Goal: Communication & Community: Answer question/provide support

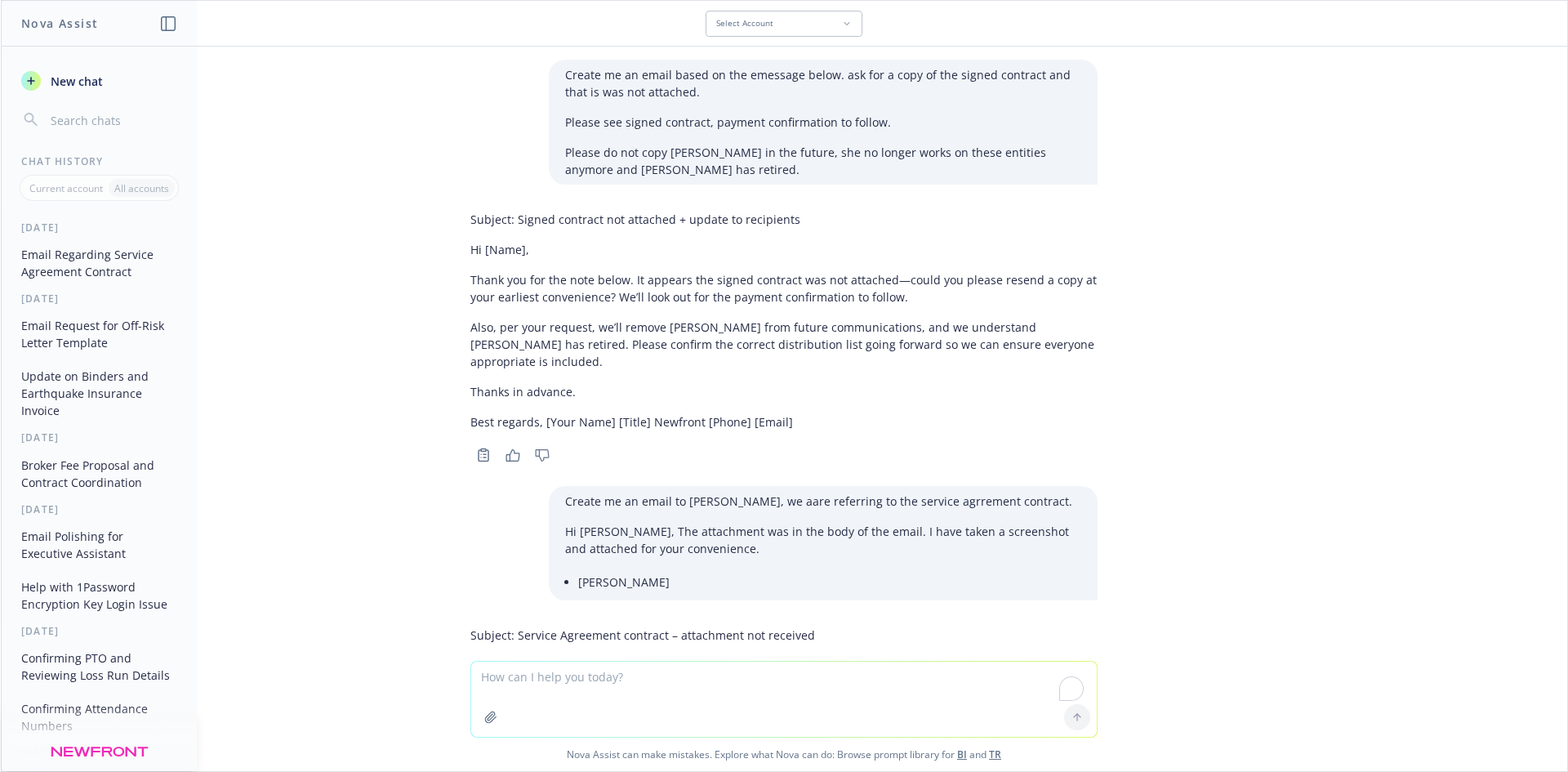
scroll to position [4844, 0]
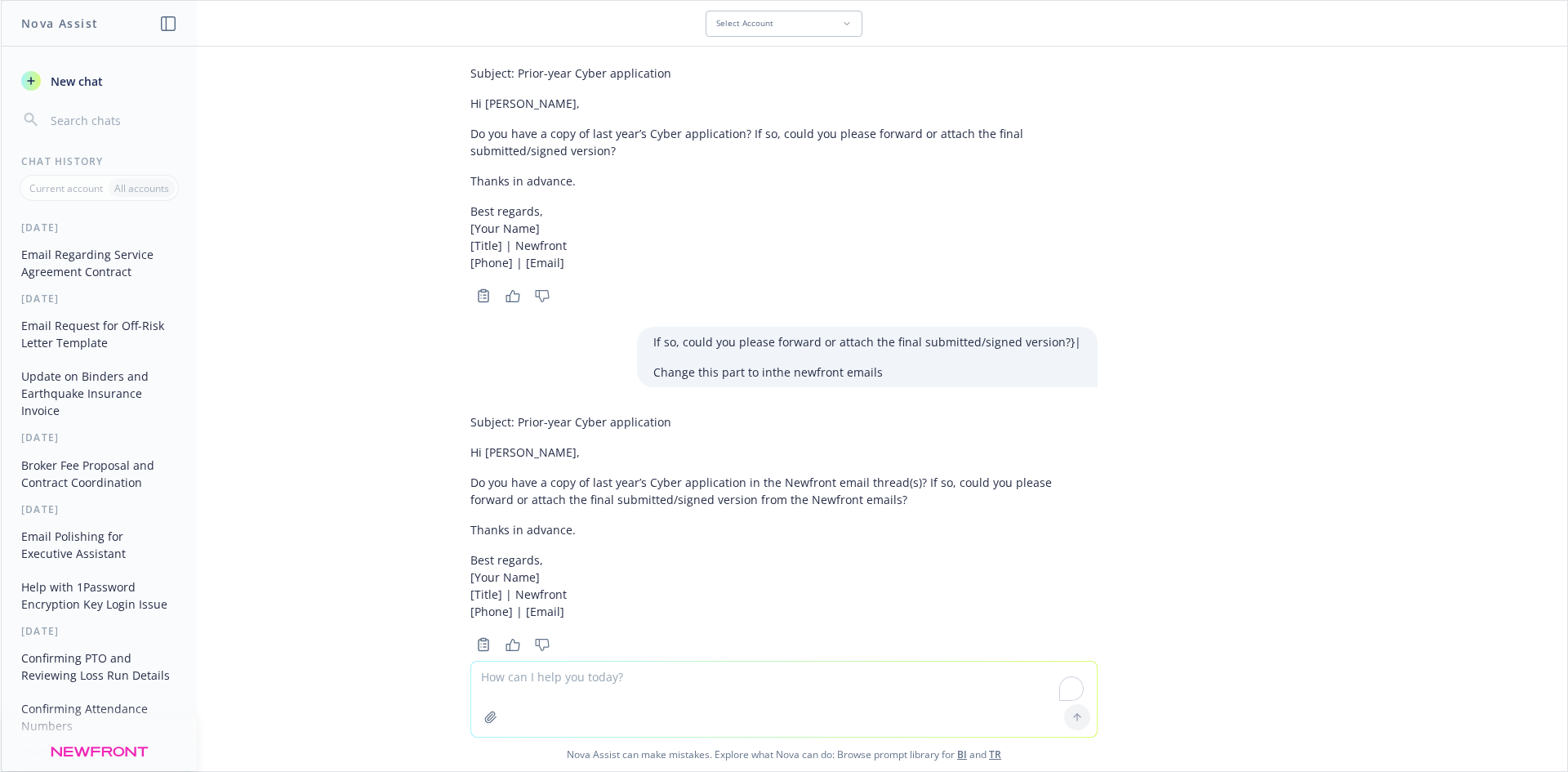
click at [567, 684] on textarea "To enrich screen reader interactions, please activate Accessibility in Grammarl…" at bounding box center [784, 698] width 625 height 75
paste textarea "Apologies for the typo, it should be 9:30 am, not 9am. [DATE] works best for th…"
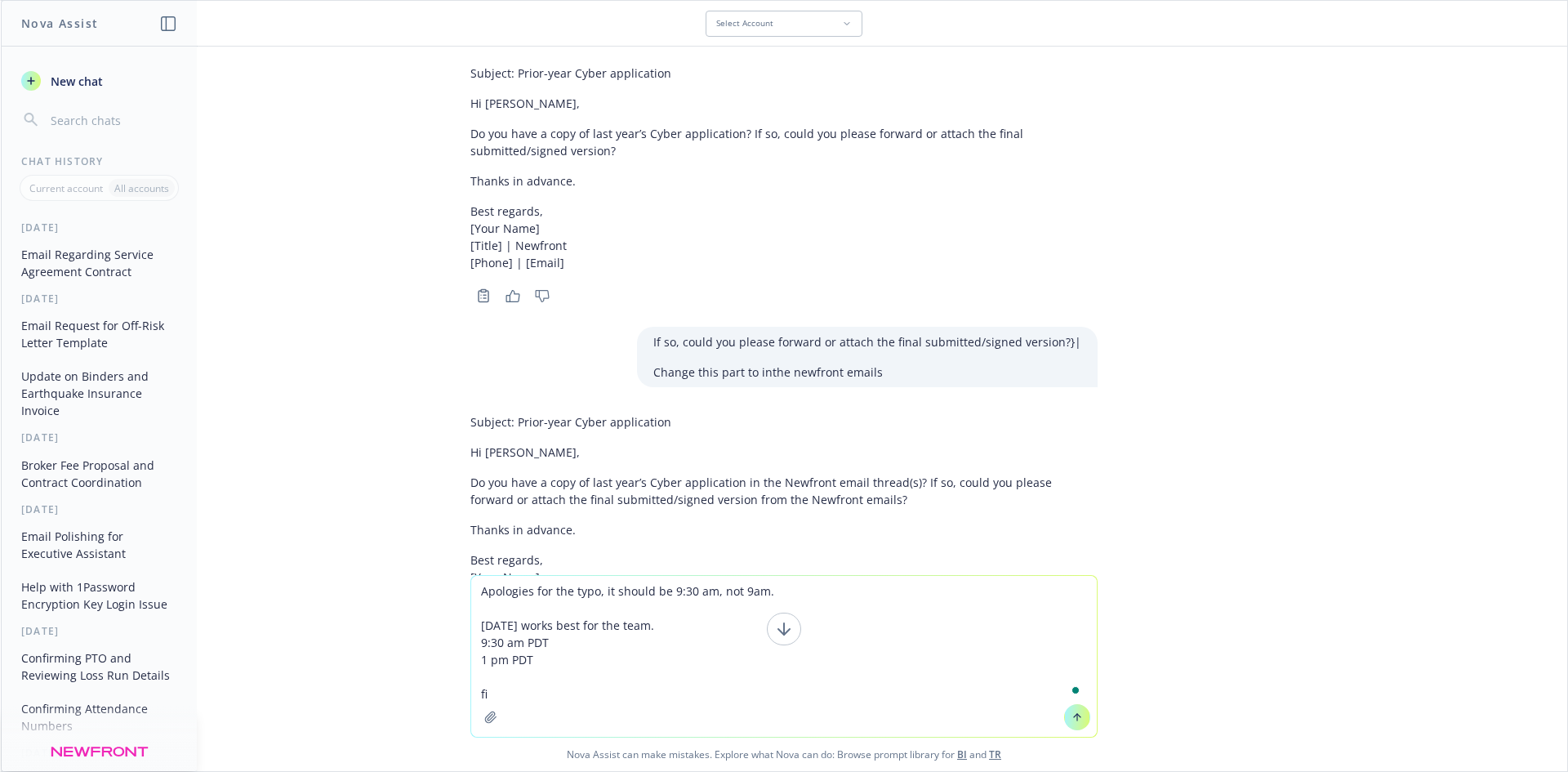
type textarea "Apologies for the typo, it should be 9:30 am, not 9am. [DATE] works best for th…"
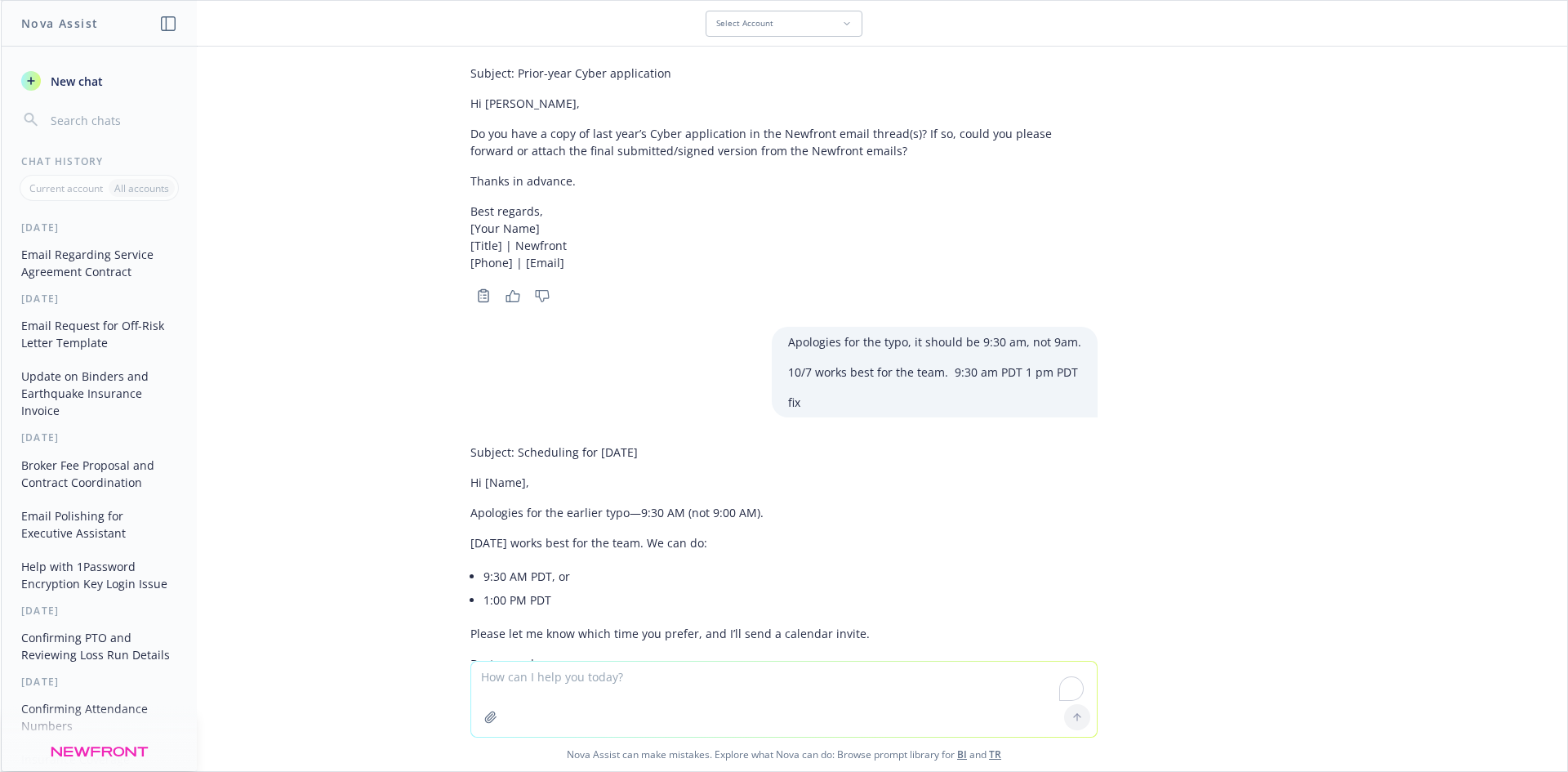
scroll to position [5279, 0]
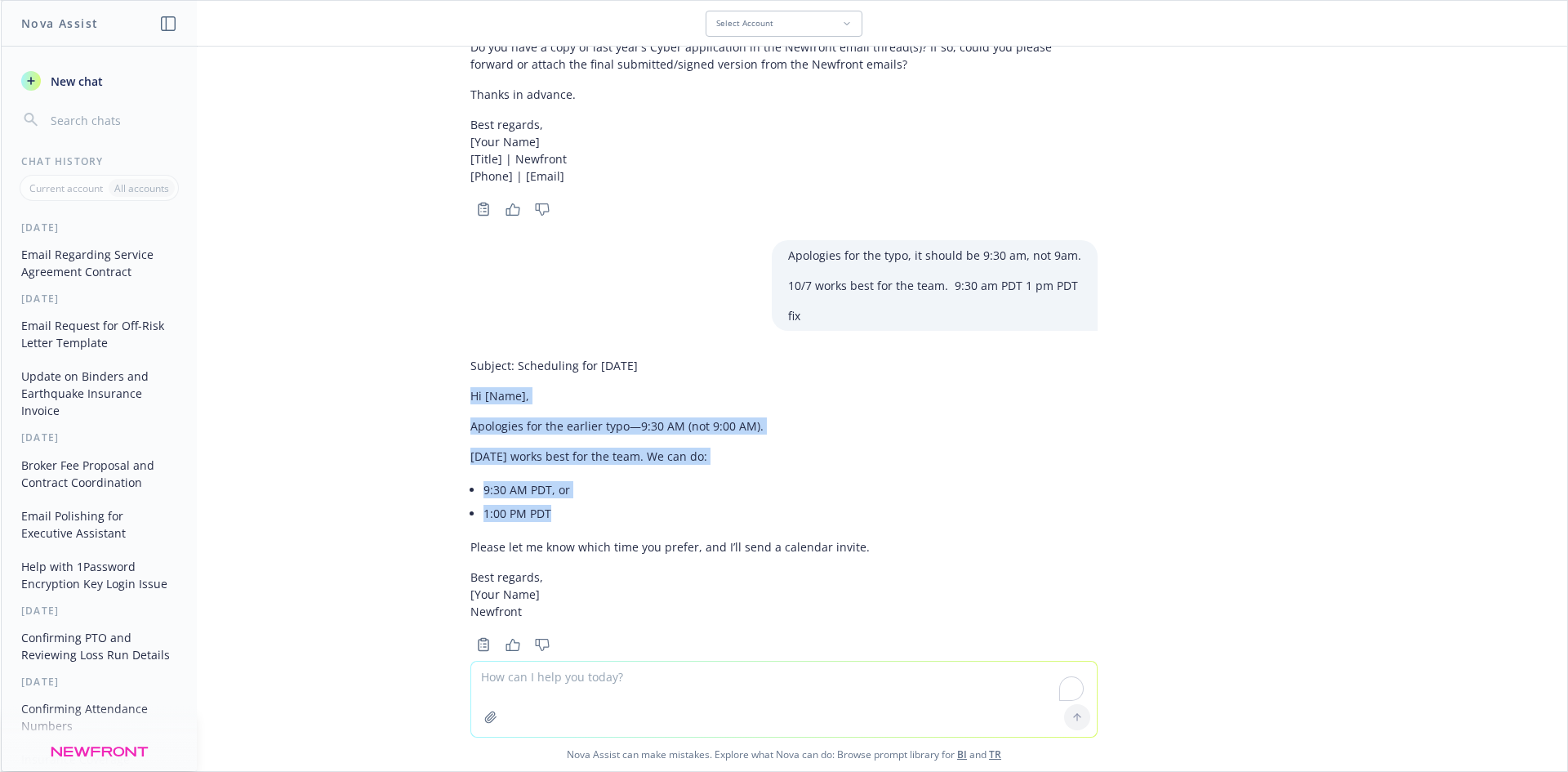
drag, startPoint x: 481, startPoint y: 387, endPoint x: 784, endPoint y: 433, distance: 306.5
click at [844, 484] on div "Subject: Scheduling for [DATE] Hi [Name], Apologies for the earlier typo—9:30 A…" at bounding box center [784, 502] width 653 height 305
copy div "Hi [Name], Apologies for the earlier typo—9:30 AM (not 9:00 AM). [DATE] works b…"
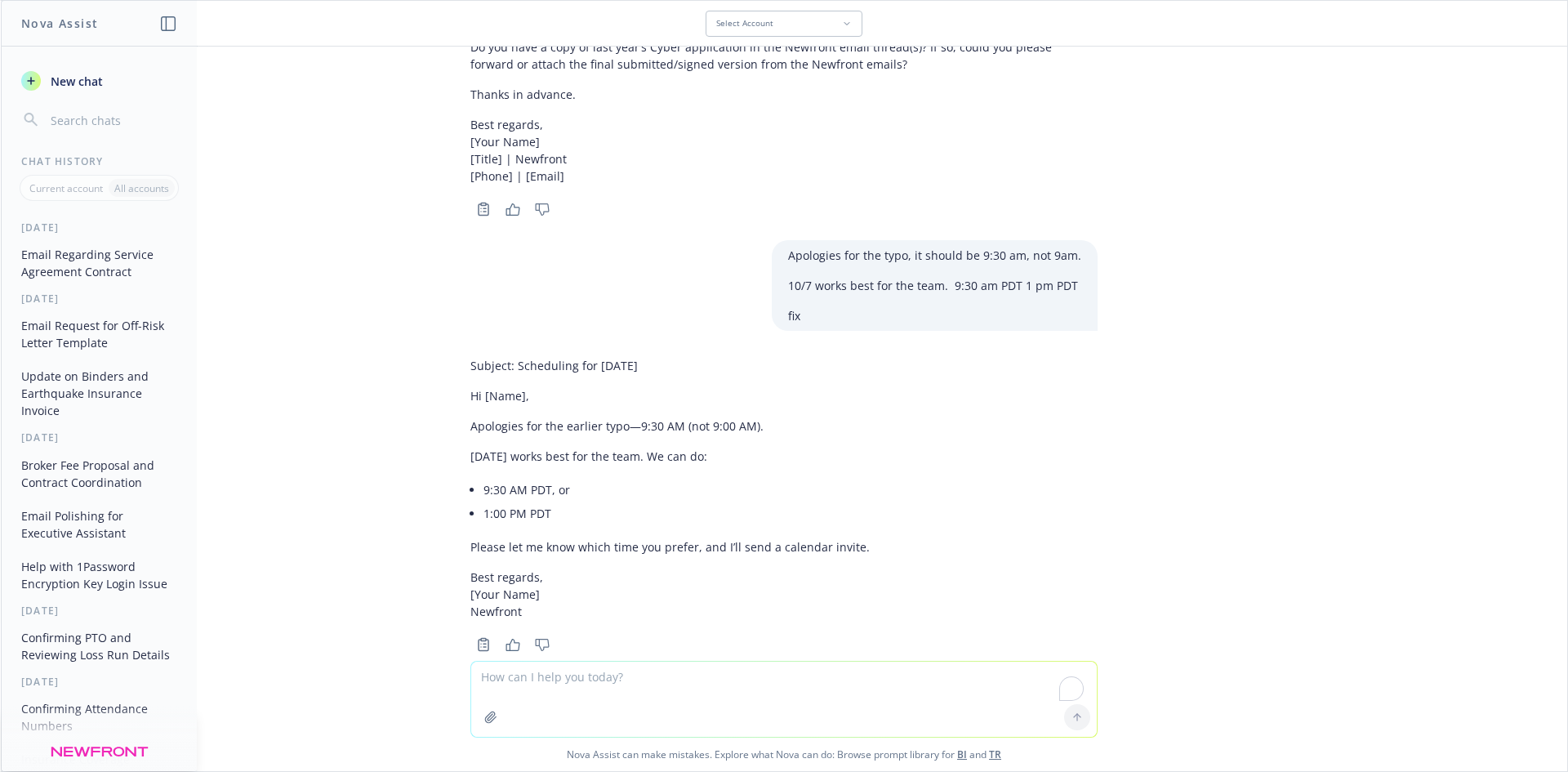
drag, startPoint x: 529, startPoint y: 688, endPoint x: 543, endPoint y: 690, distance: 14.1
click at [529, 688] on textarea "To enrich screen reader interactions, please activate Accessibility in Grammarl…" at bounding box center [784, 698] width 625 height 75
paste textarea "HI [PERSON_NAME], Sorry, I missed this I just responded on a separate email. Fe…"
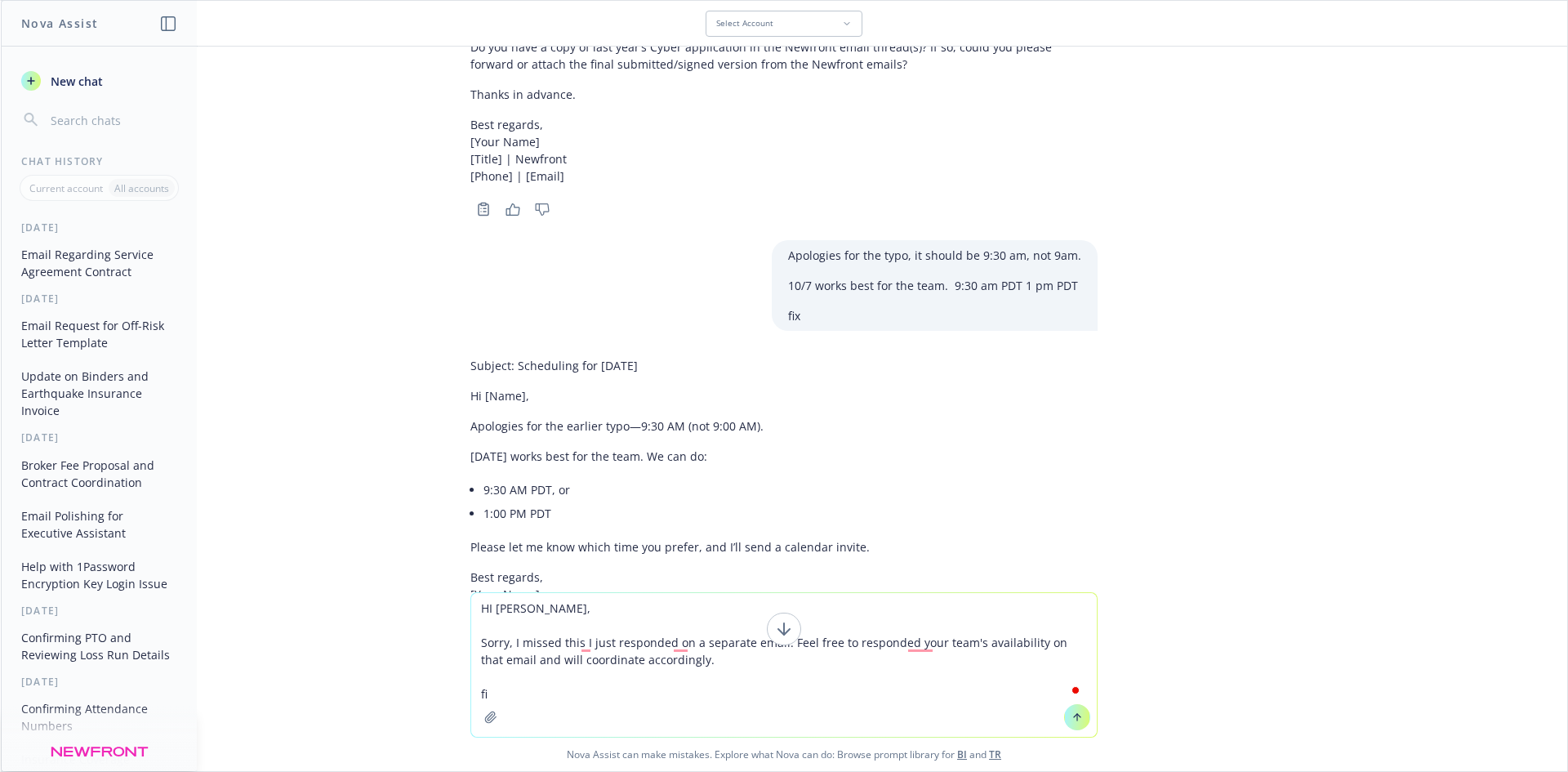
type textarea "HI [PERSON_NAME], Sorry, I missed this I just responded on a separate email. Fe…"
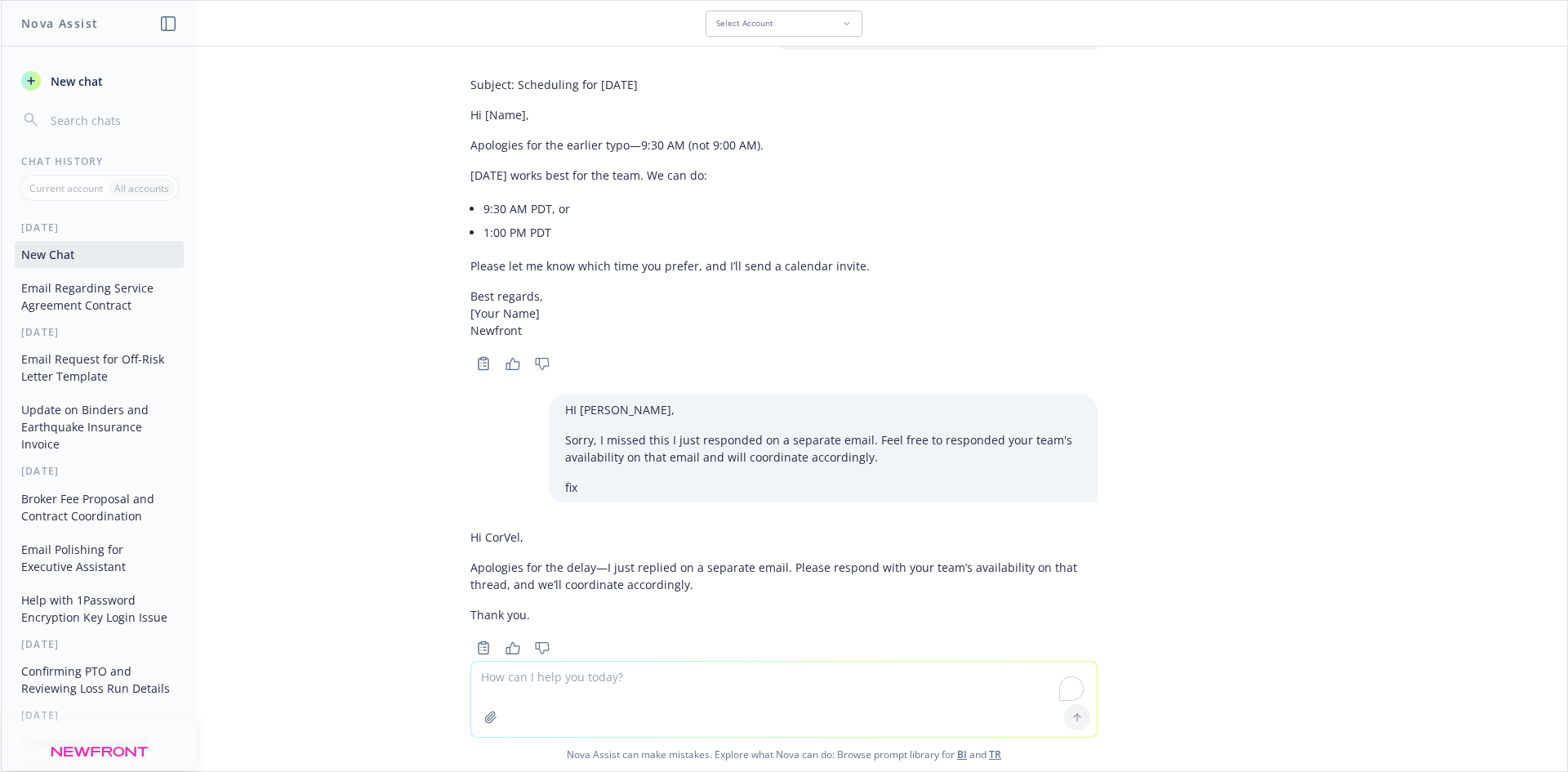
scroll to position [5563, 0]
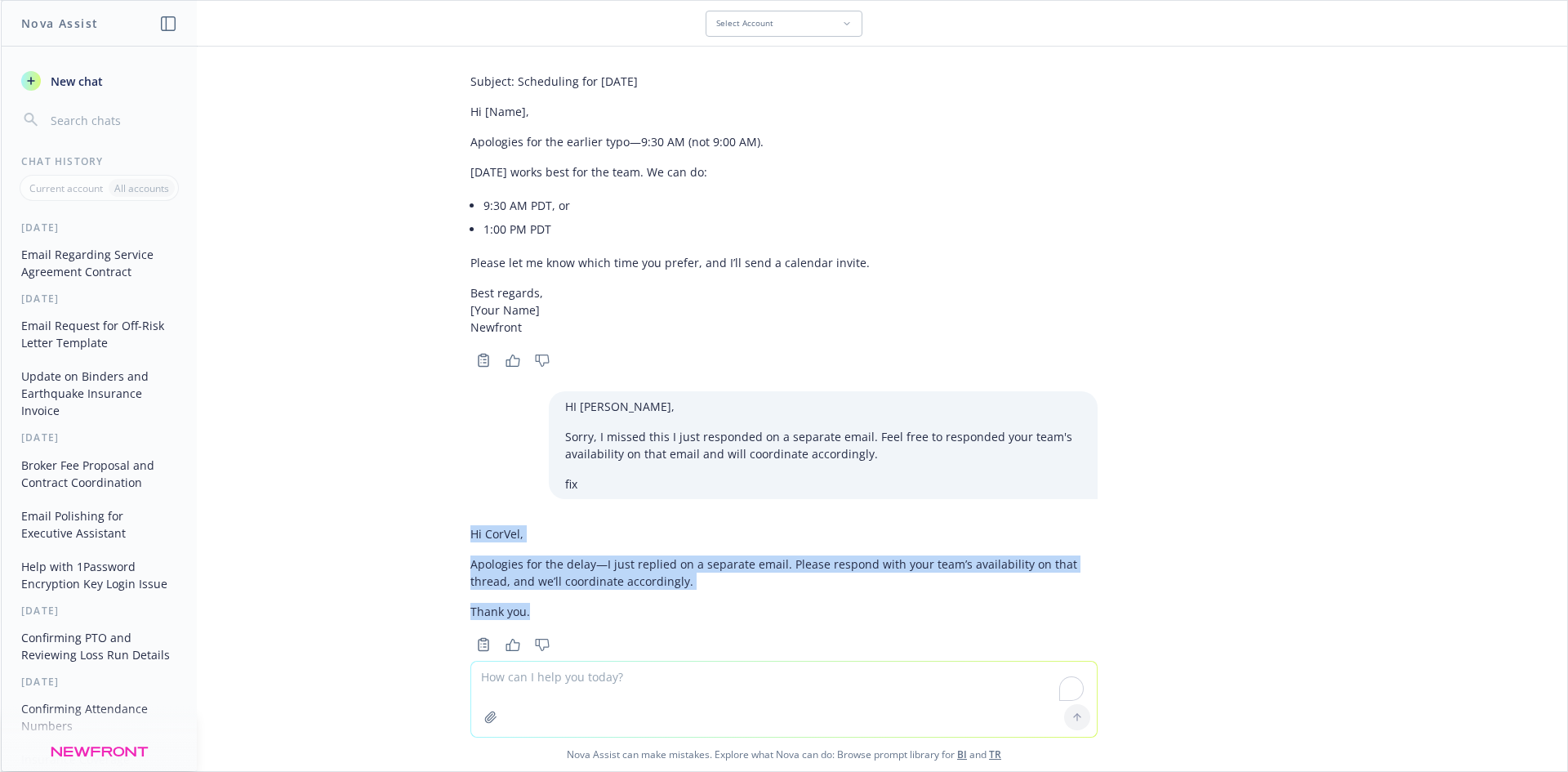
drag, startPoint x: 461, startPoint y: 508, endPoint x: 533, endPoint y: 578, distance: 100.4
click at [532, 579] on div "Hi CorVel, Apologies for the delay—I just replied on a separate email. Please r…" at bounding box center [784, 587] width 653 height 137
copy div "Hi CorVel, Apologies for the delay—I just replied on a separate email. Please r…"
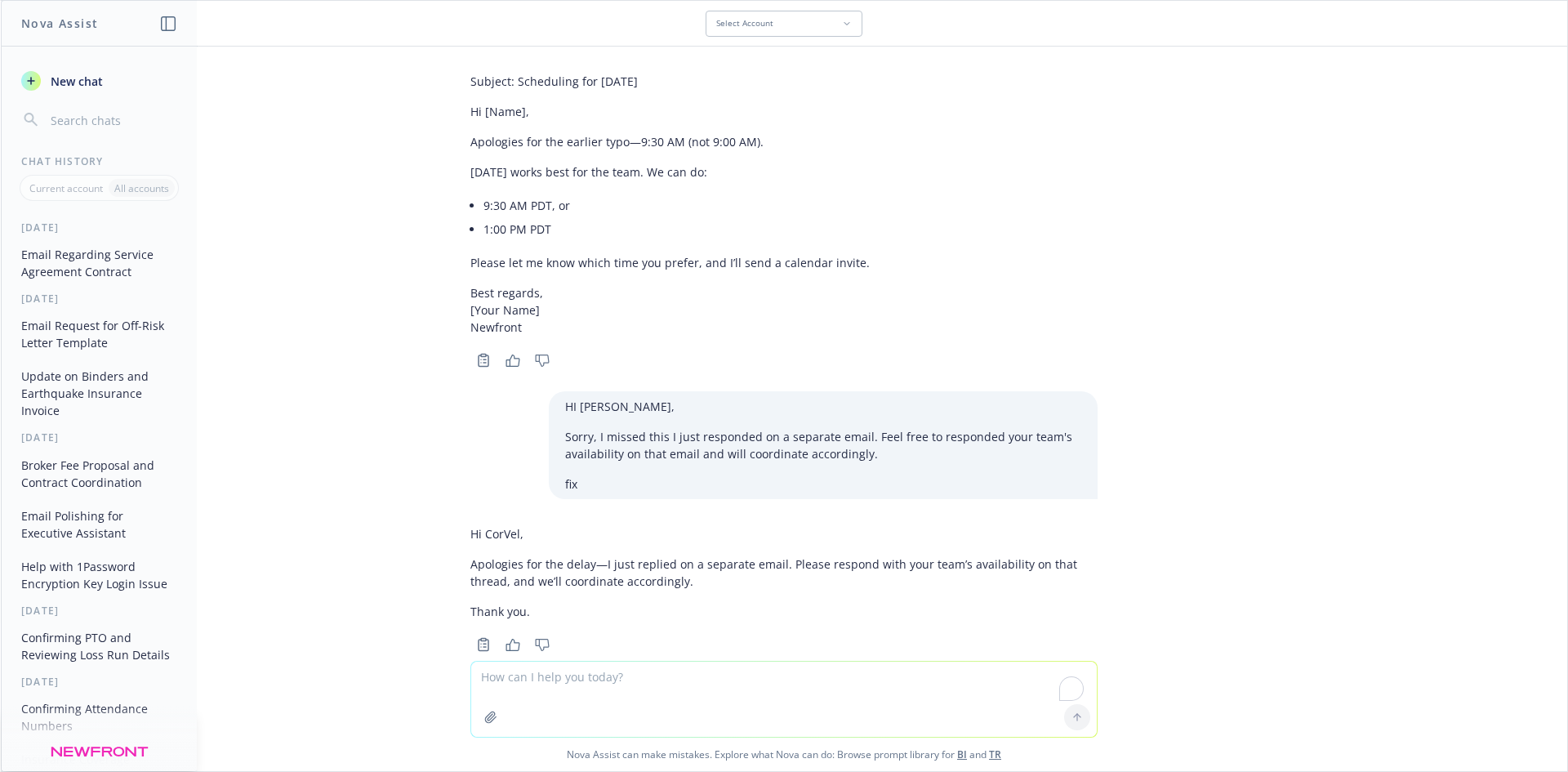
click at [645, 693] on textarea "To enrich screen reader interactions, please activate Accessibility in Grammarl…" at bounding box center [784, 698] width 625 height 75
paste textarea "Hi [PERSON_NAME], 11 am PDT [DATE][DATE] works for the team. Let us know if tha…"
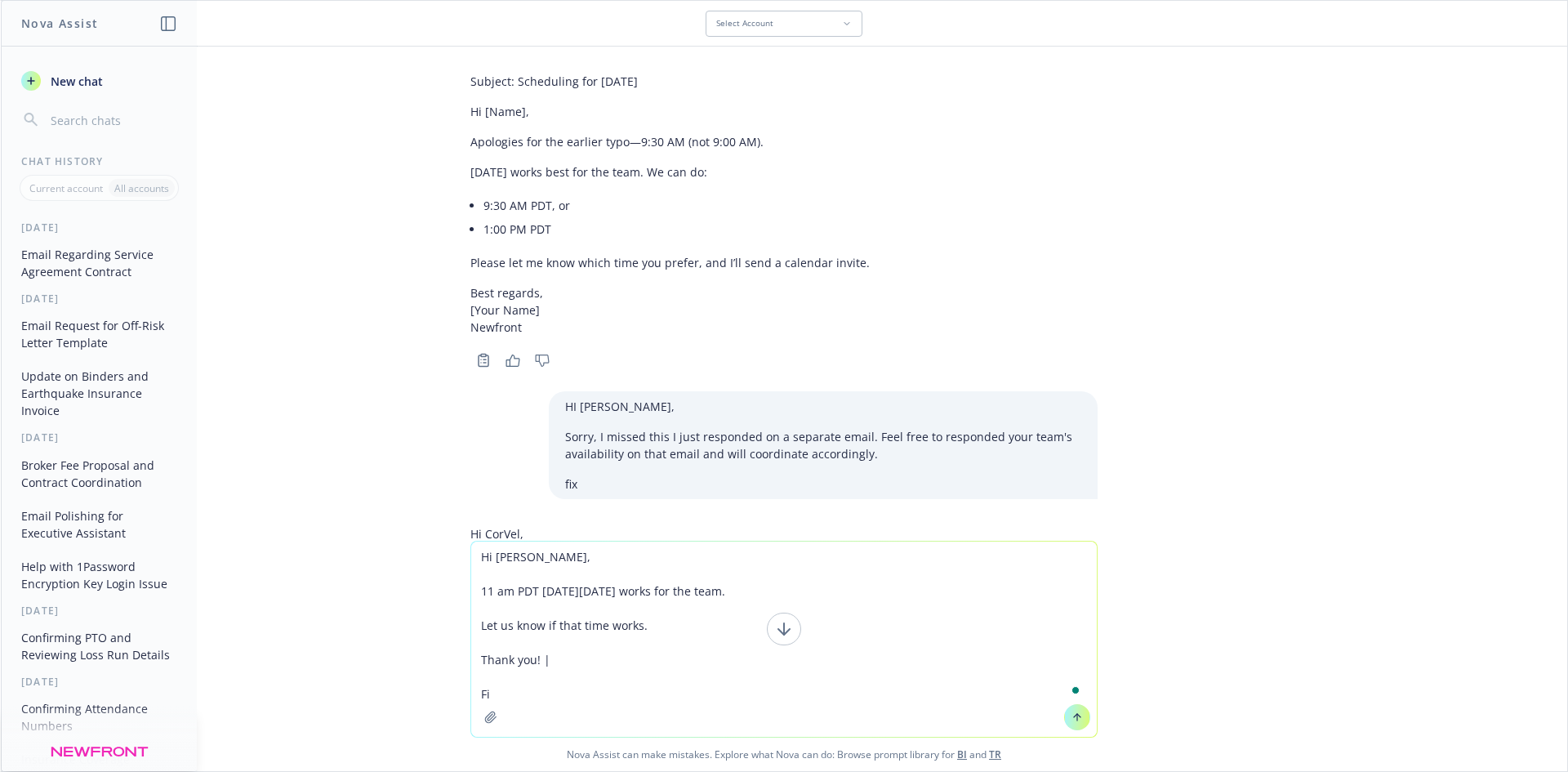
type textarea "Hi [PERSON_NAME], 11 am PDT [DATE][DATE] works for the team. Let us know if tha…"
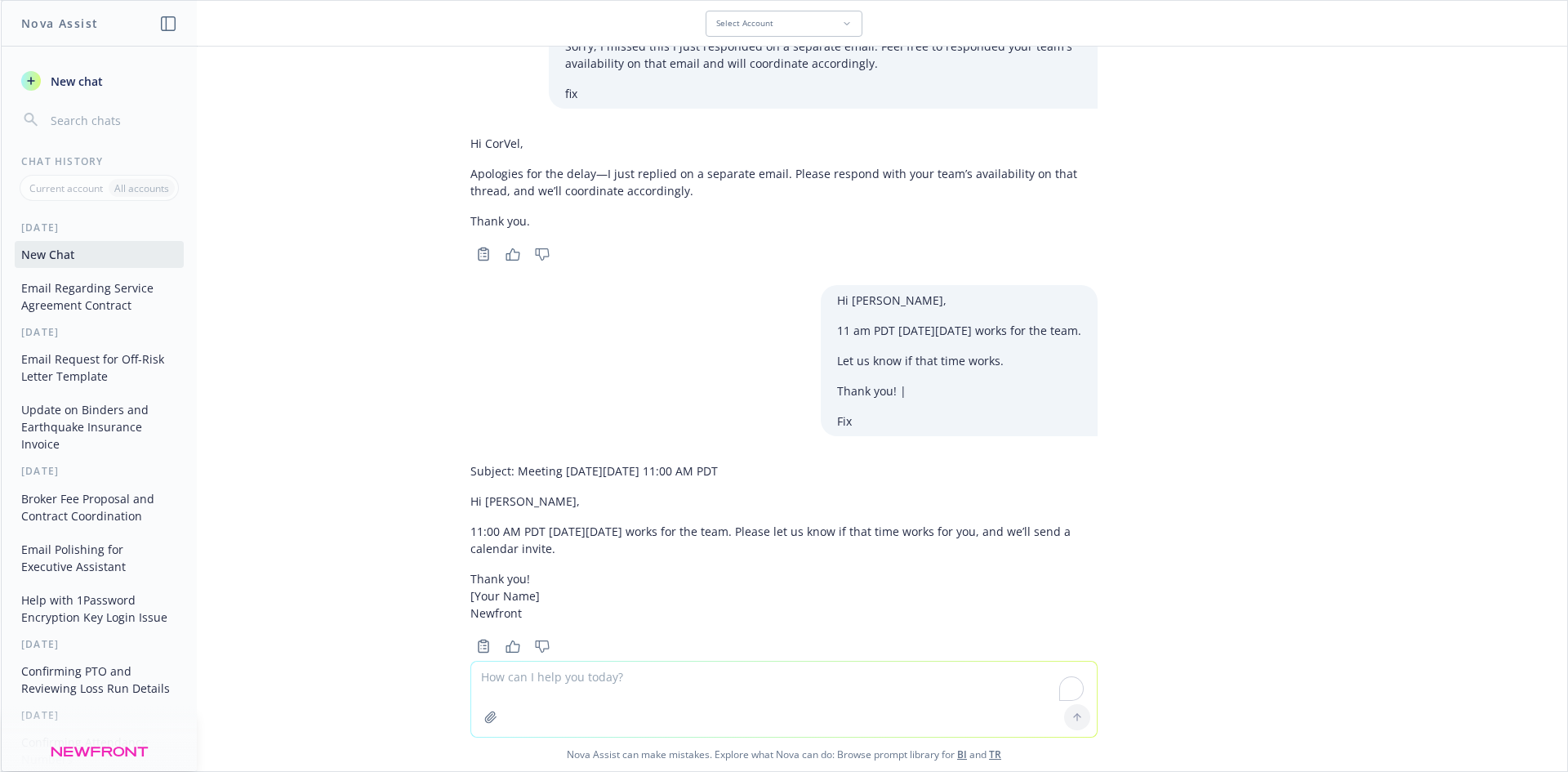
scroll to position [5955, 0]
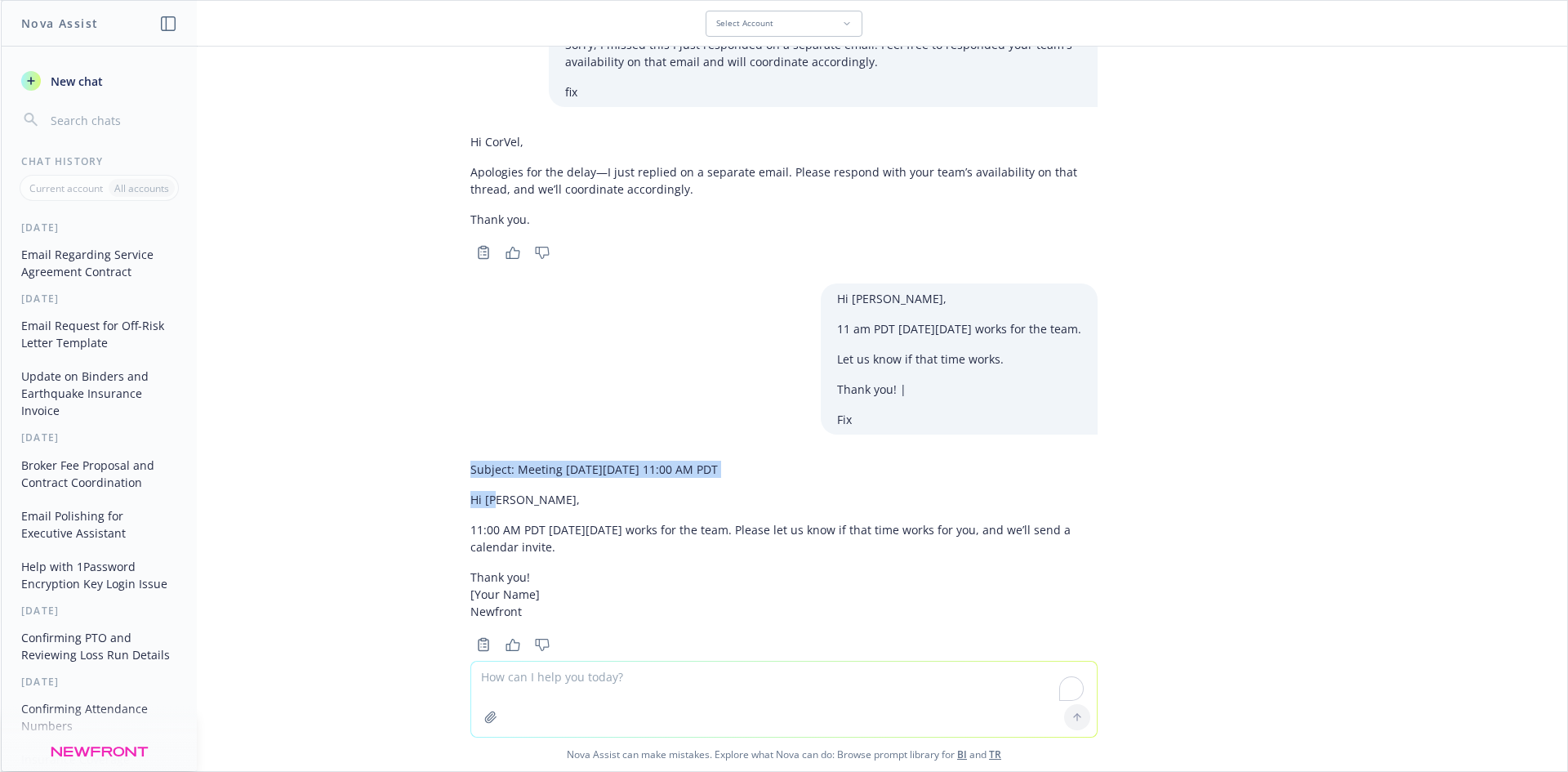
drag, startPoint x: 458, startPoint y: 440, endPoint x: 486, endPoint y: 455, distance: 31.8
click at [486, 455] on div "Subject: Meeting [DATE][DATE] 11:00 AM PDT Hi [PERSON_NAME], 11:00 AM PDT [DATE…" at bounding box center [784, 554] width 653 height 201
click at [503, 521] on p "11:00 AM PDT [DATE][DATE] works for the team. Please let us know if that time w…" at bounding box center [784, 537] width 627 height 34
drag, startPoint x: 456, startPoint y: 470, endPoint x: 604, endPoint y: 513, distance: 154.1
click at [604, 513] on div "Subject: Meeting [DATE][DATE] 11:00 AM PDT Hi [PERSON_NAME], 11:00 AM PDT [DATE…" at bounding box center [784, 554] width 653 height 201
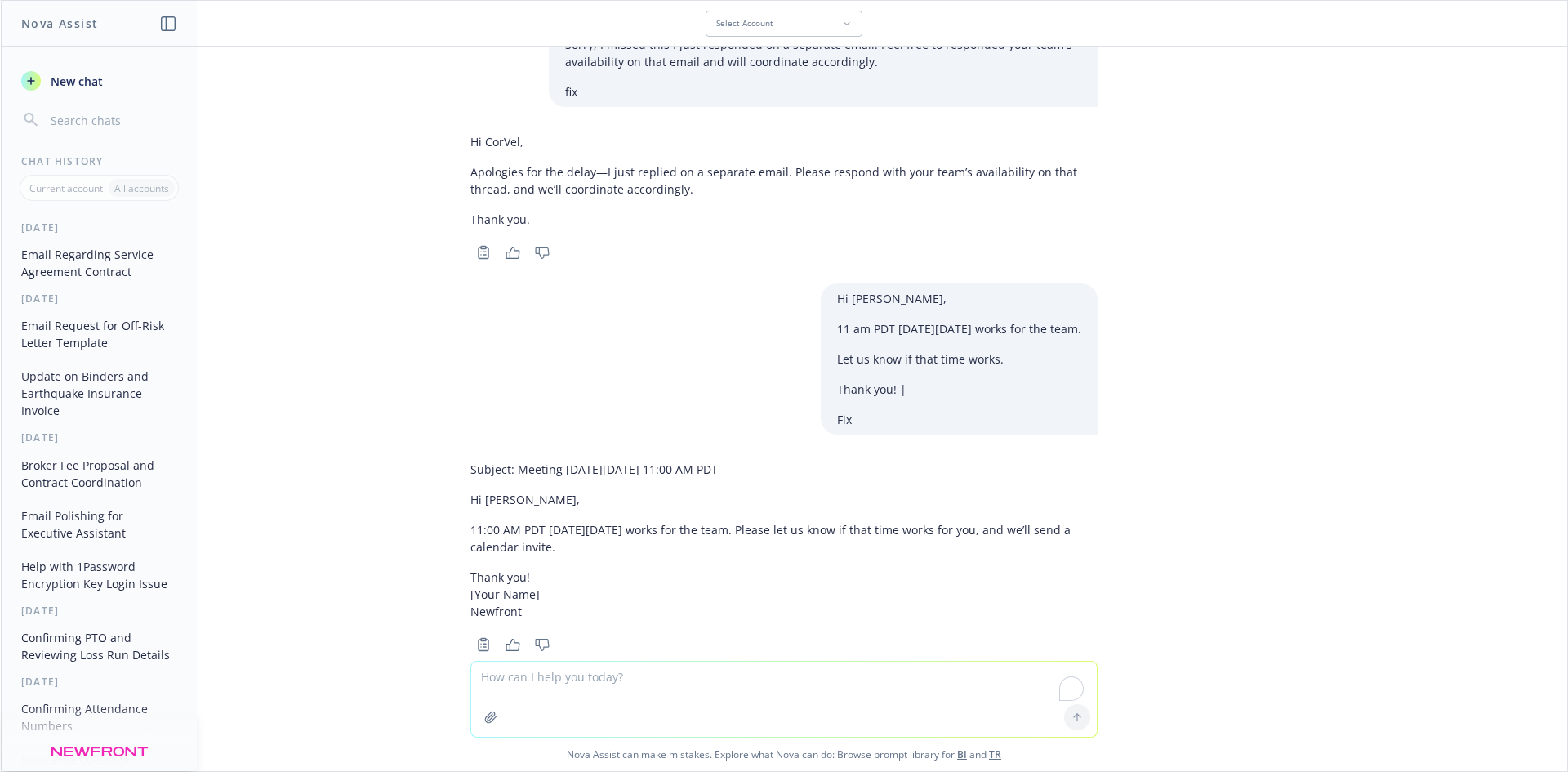
click at [616, 530] on div "Subject: Meeting [DATE][DATE] 11:00 AM PDT Hi [PERSON_NAME], 11:00 AM PDT [DATE…" at bounding box center [784, 540] width 627 height 172
drag, startPoint x: 1002, startPoint y: 494, endPoint x: 1027, endPoint y: 513, distance: 31.4
click at [1029, 521] on p "11:00 AM PDT [DATE][DATE] works for the team. Please let us know if that time w…" at bounding box center [784, 537] width 627 height 34
drag, startPoint x: 736, startPoint y: 496, endPoint x: 754, endPoint y: 515, distance: 26.2
click at [754, 521] on p "11:00 AM PDT [DATE][DATE] works for the team. Please let us know if that time w…" at bounding box center [784, 537] width 627 height 34
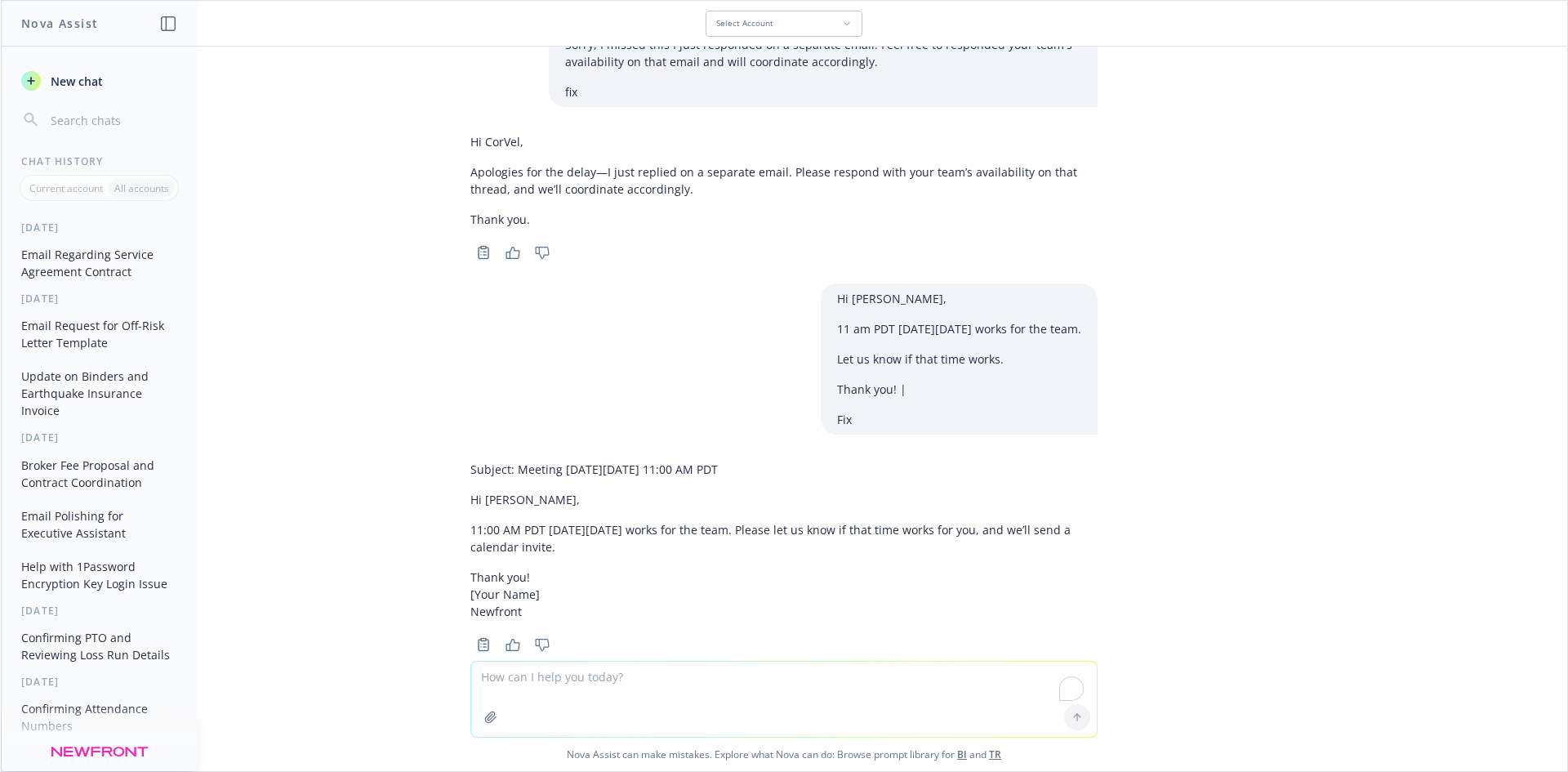
copy p "Please let us know if that time works for you, and we’ll send a calendar invite."
